Goal: Information Seeking & Learning: Learn about a topic

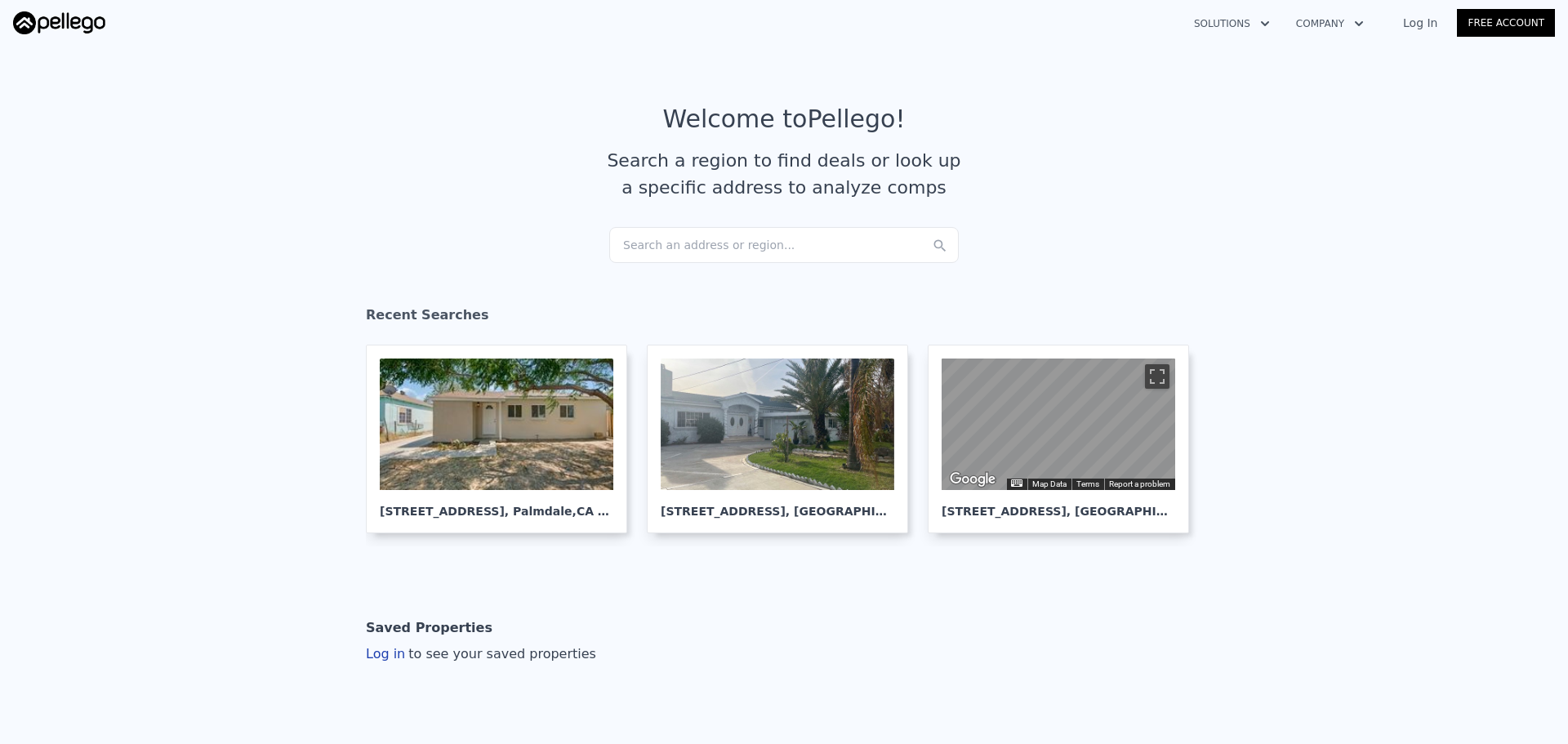
click at [708, 250] on div "Search an address or region..." at bounding box center [784, 244] width 350 height 36
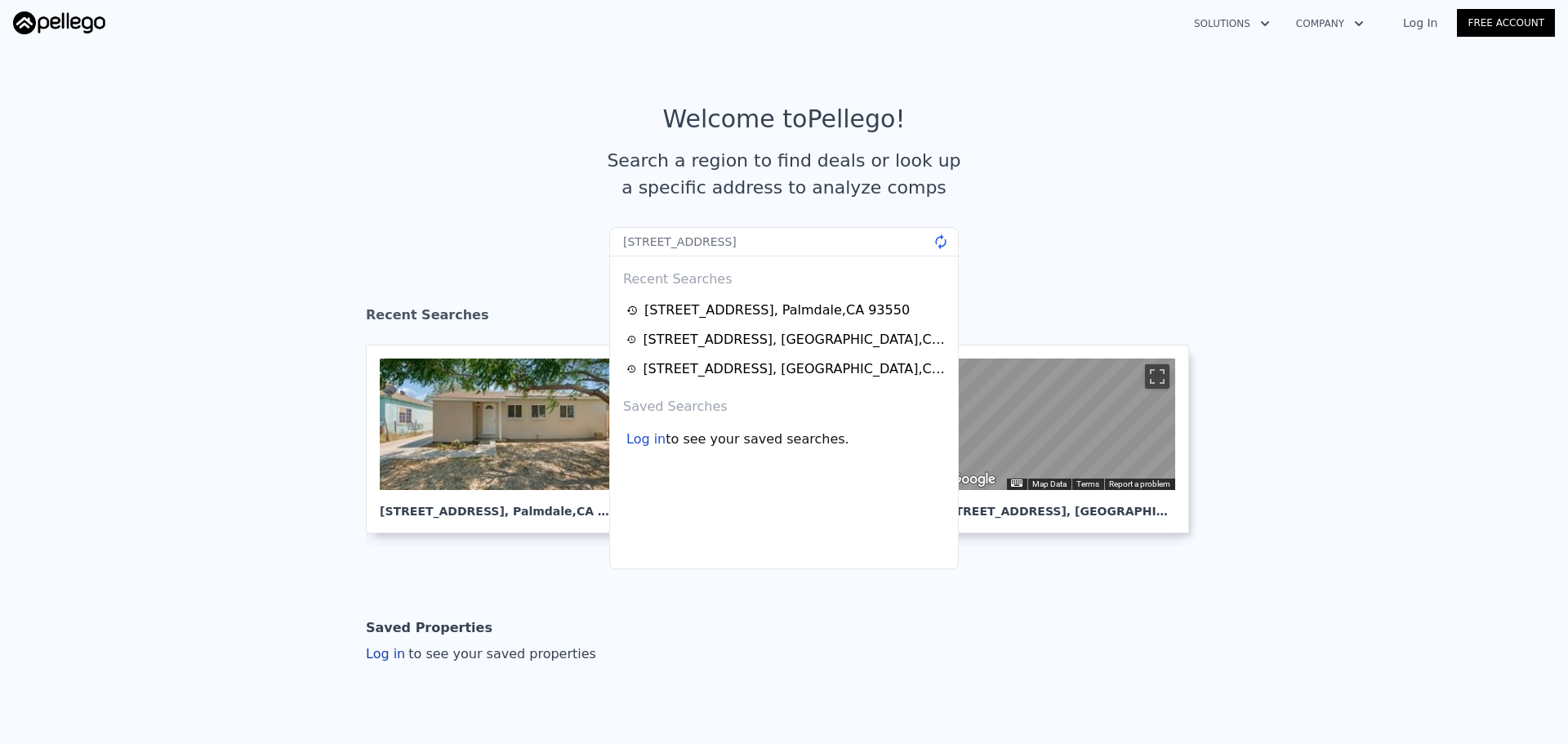
type input "[STREET_ADDRESS]"
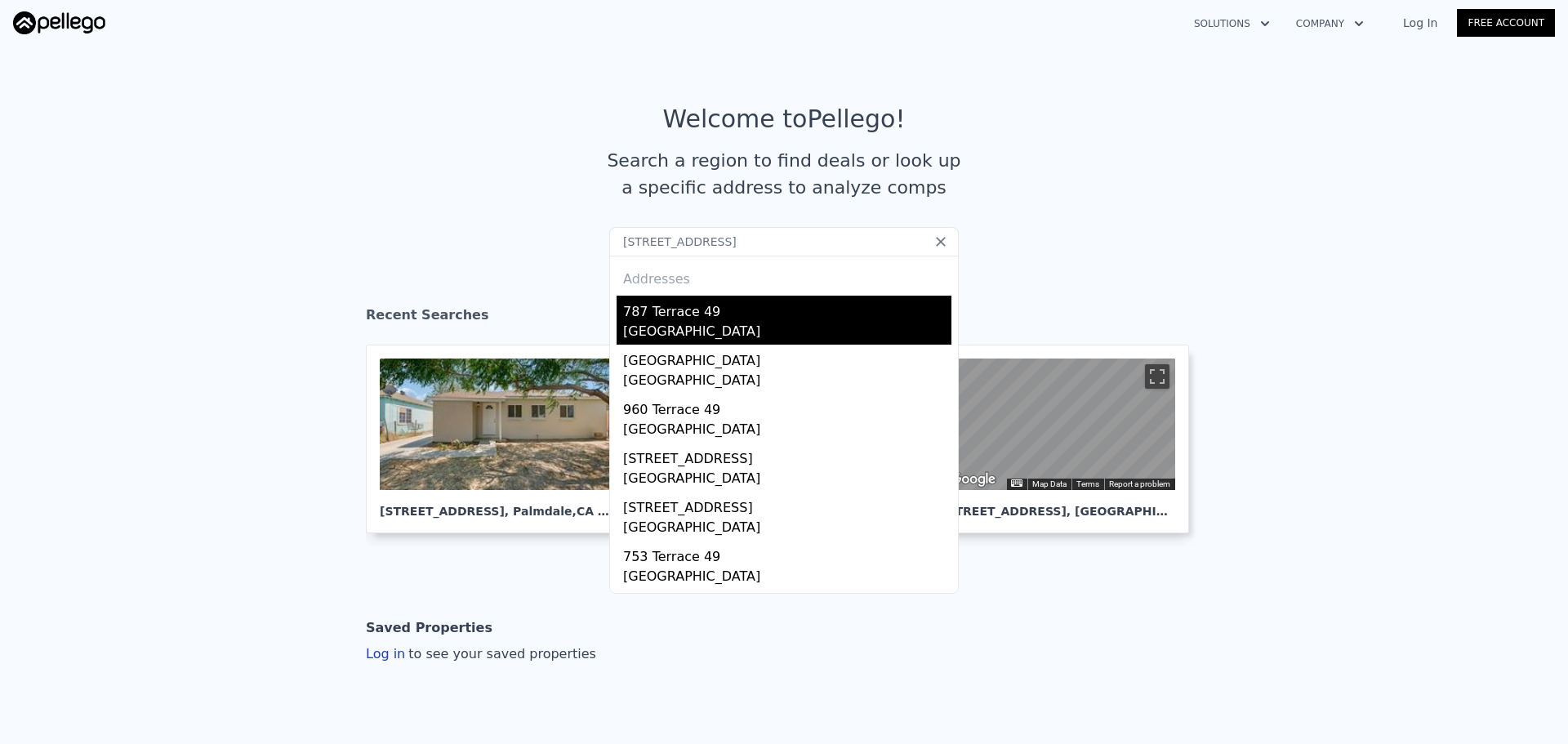
click at [794, 319] on div "787 Terrace 49" at bounding box center [786, 308] width 328 height 26
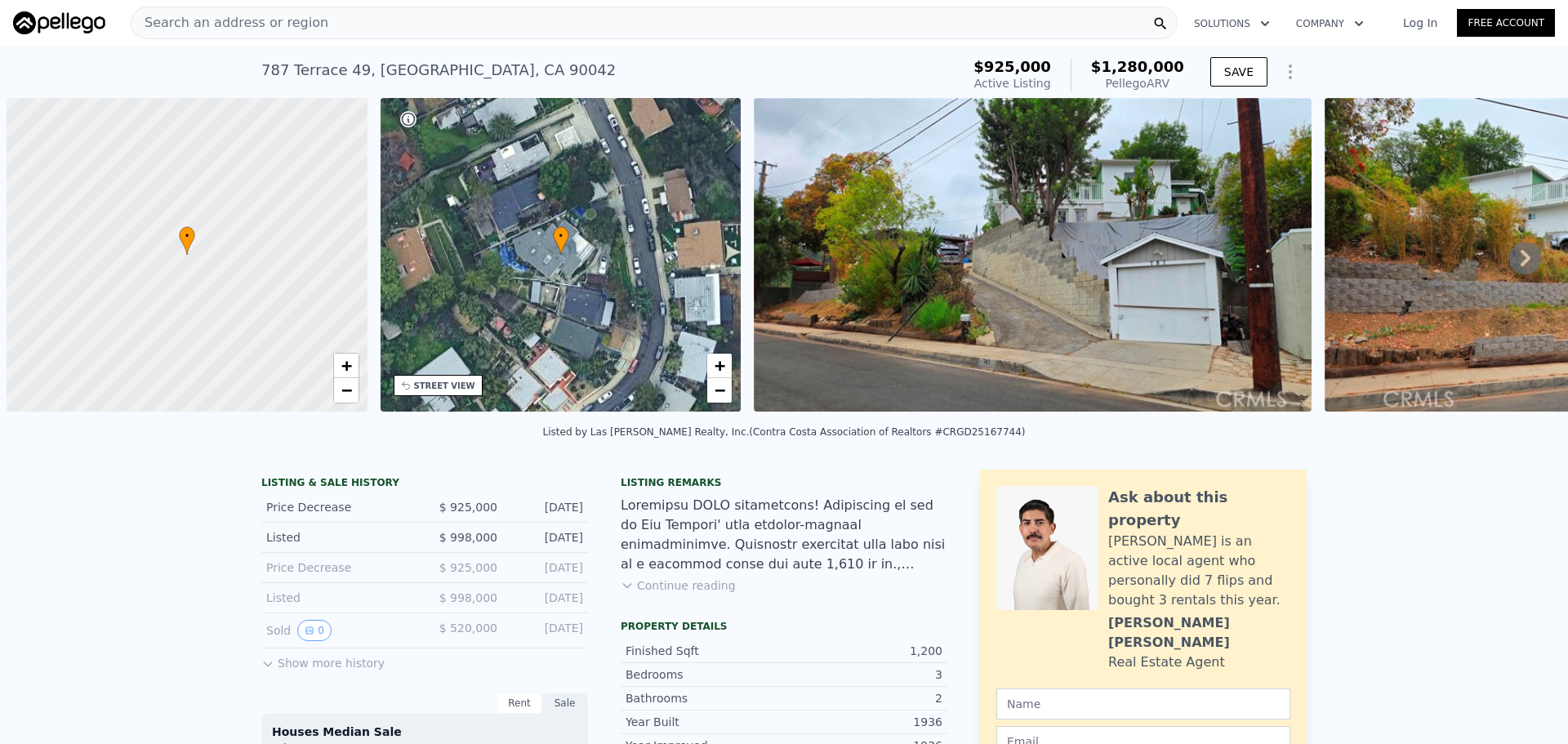
scroll to position [0, 7]
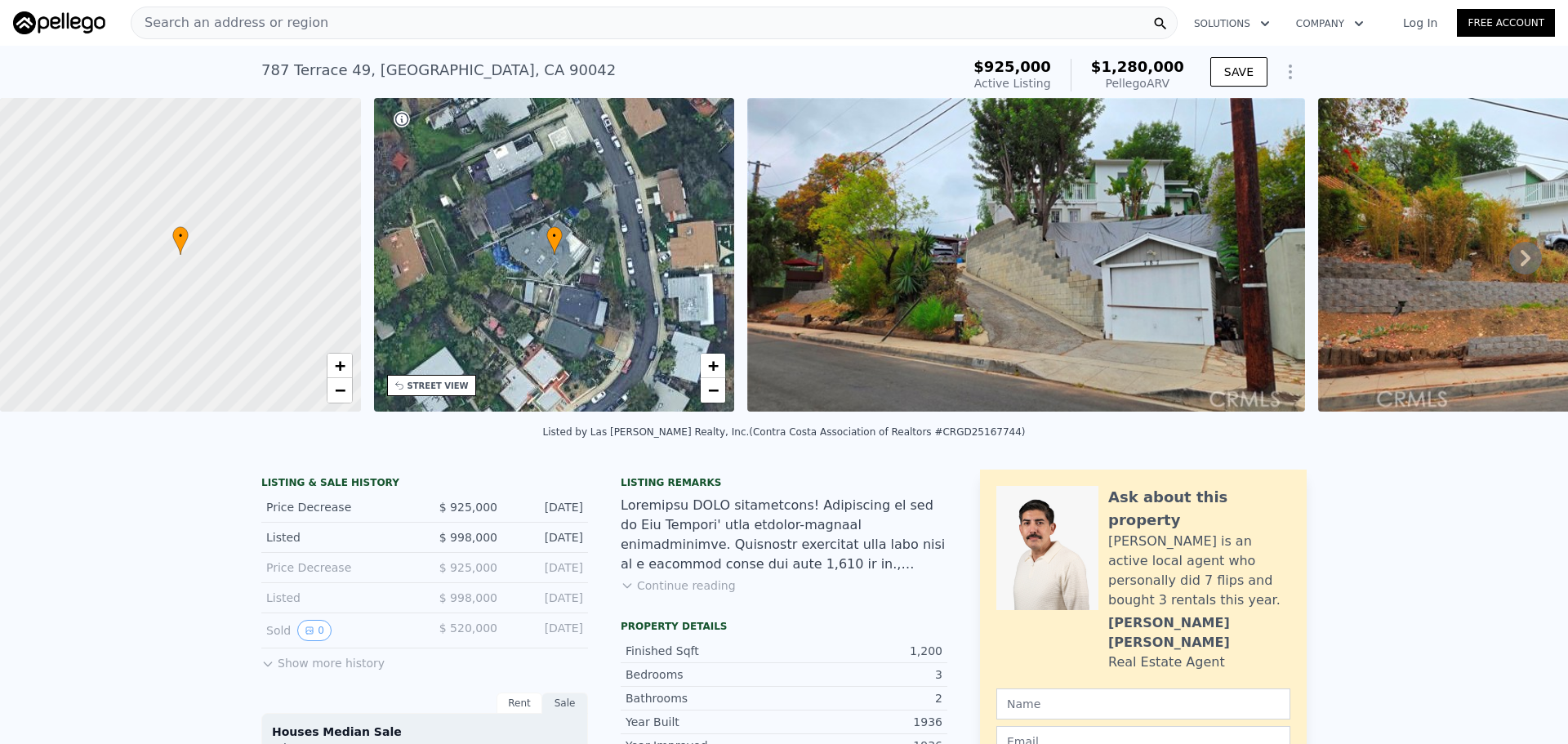
click at [440, 17] on div "Search an address or region" at bounding box center [654, 23] width 1047 height 33
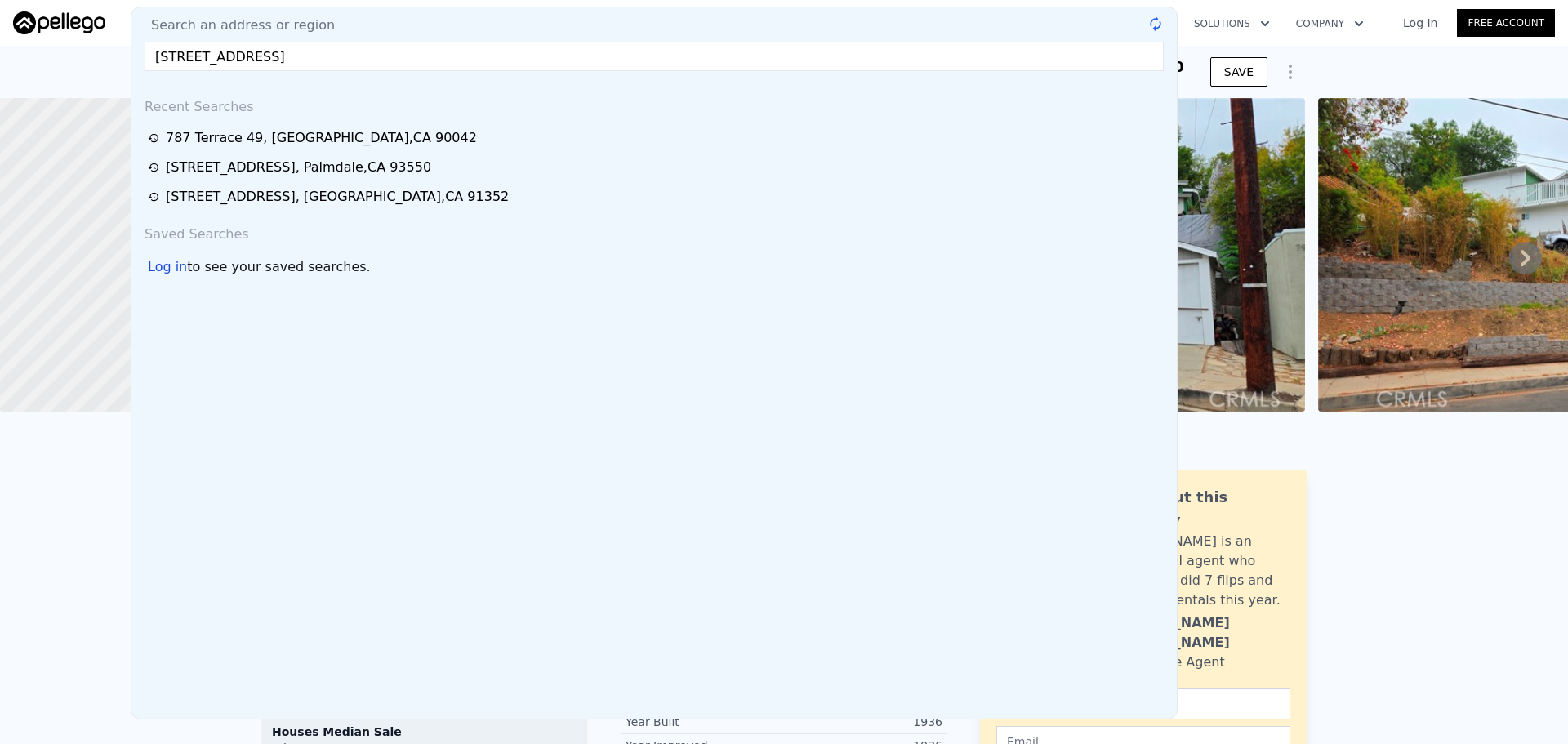
type input "[STREET_ADDRESS]"
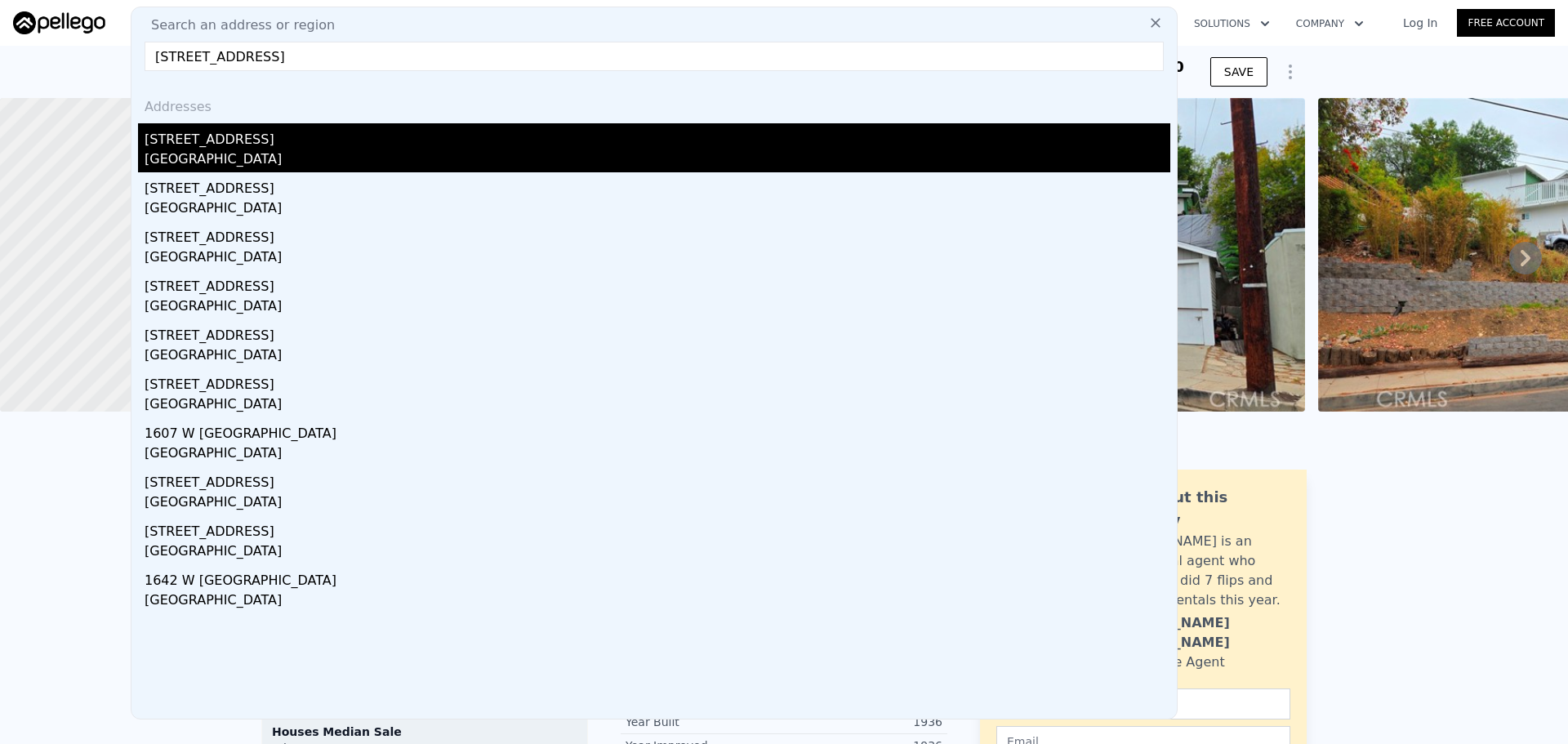
click at [331, 140] on div "[STREET_ADDRESS]" at bounding box center [657, 136] width 1026 height 26
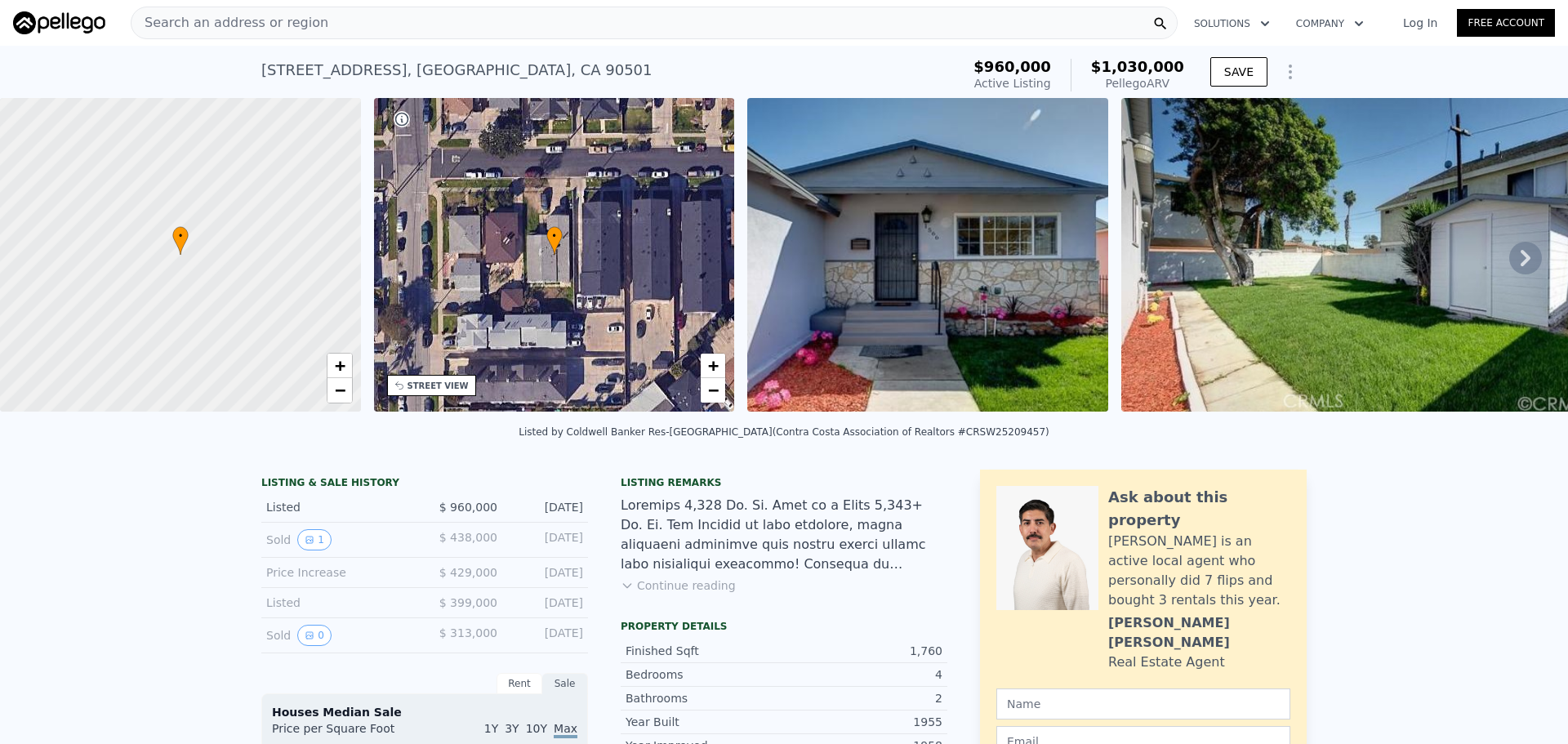
click at [441, 388] on div "STREET VIEW" at bounding box center [438, 386] width 61 height 13
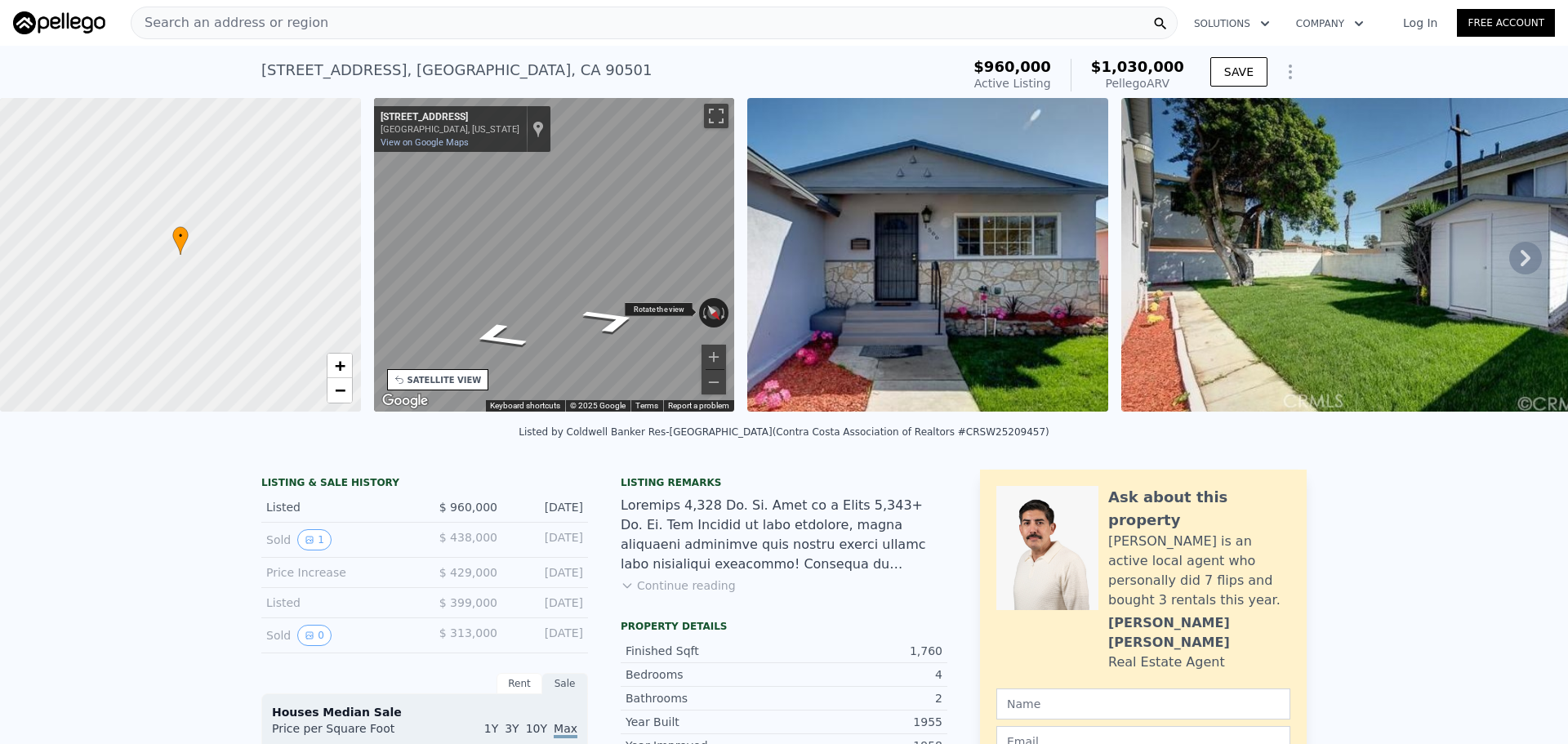
click at [361, 220] on div "• + − • + − STREET VIEW ← Move left → Move right ↑ Move up ↓ Move down + Zoom i…" at bounding box center [784, 258] width 1568 height 320
click at [542, 19] on div "Search an address or region" at bounding box center [654, 23] width 1047 height 33
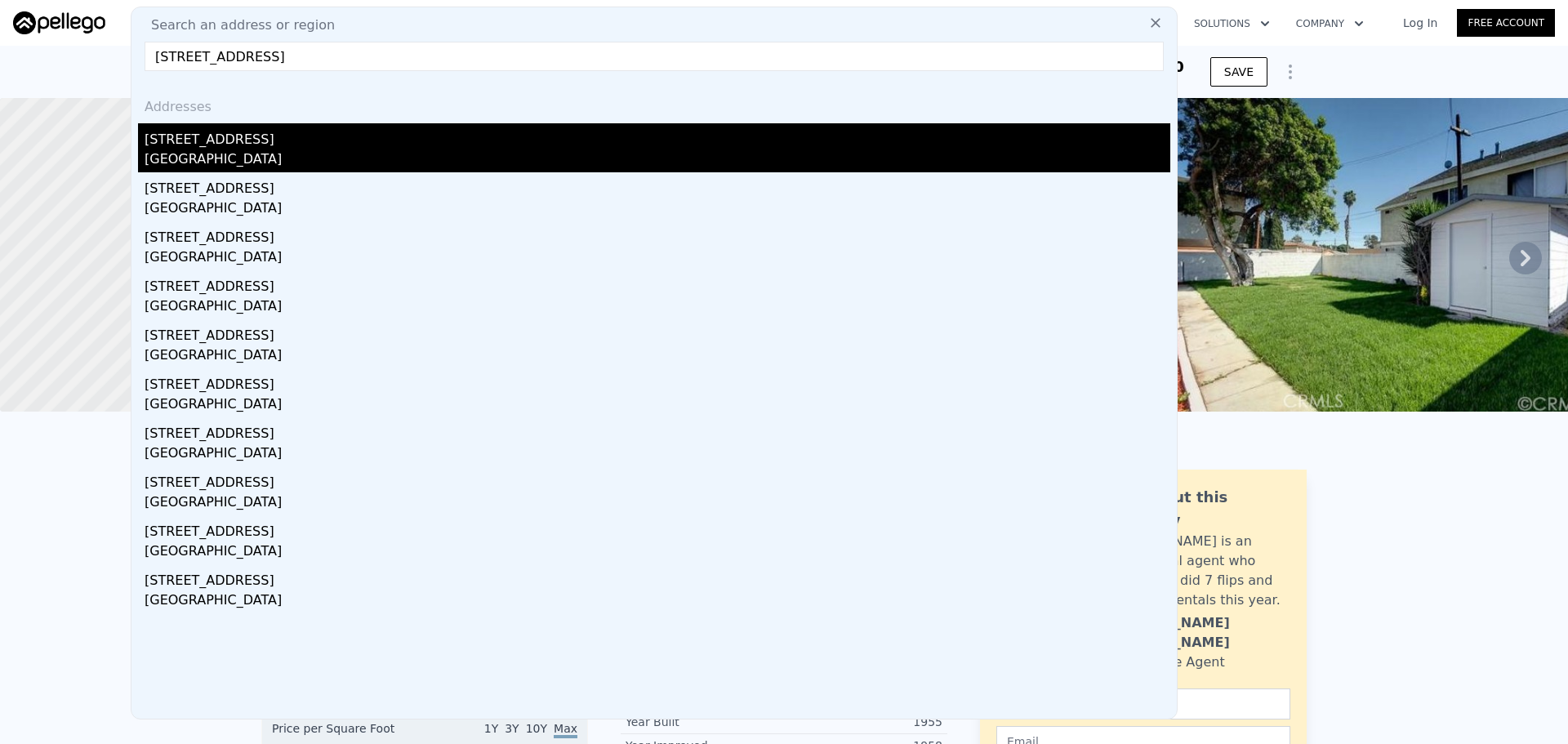
type input "[STREET_ADDRESS]"
click at [237, 138] on div "[STREET_ADDRESS]" at bounding box center [657, 136] width 1026 height 26
